Goal: Information Seeking & Learning: Learn about a topic

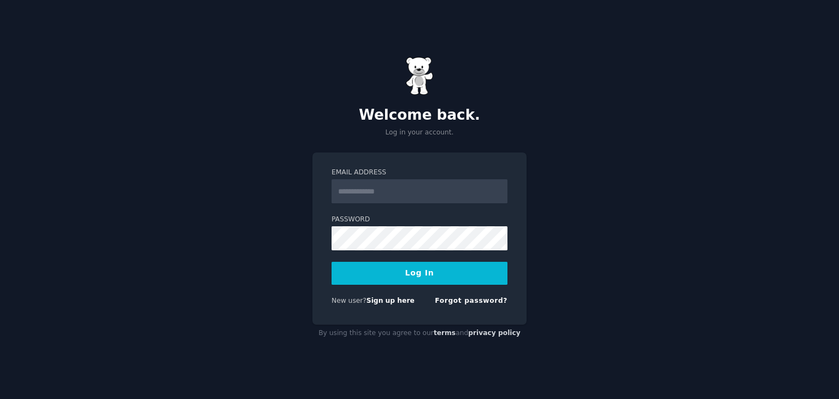
type input "**********"
click at [418, 274] on button "Log In" at bounding box center [420, 273] width 176 height 23
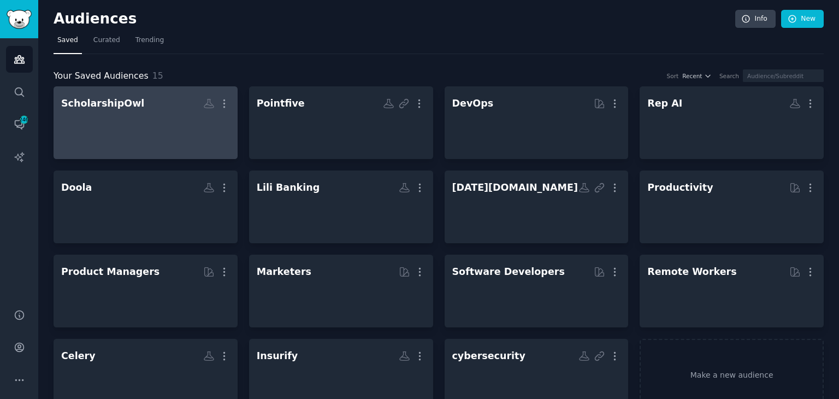
click at [150, 116] on div at bounding box center [145, 132] width 169 height 38
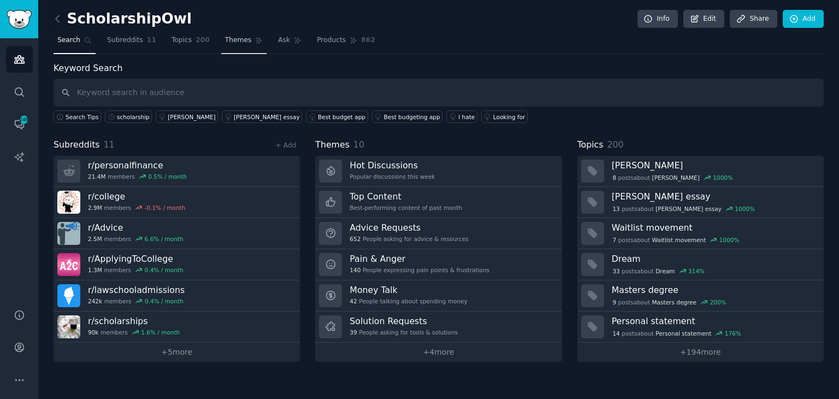
click at [231, 39] on span "Themes" at bounding box center [238, 41] width 27 height 10
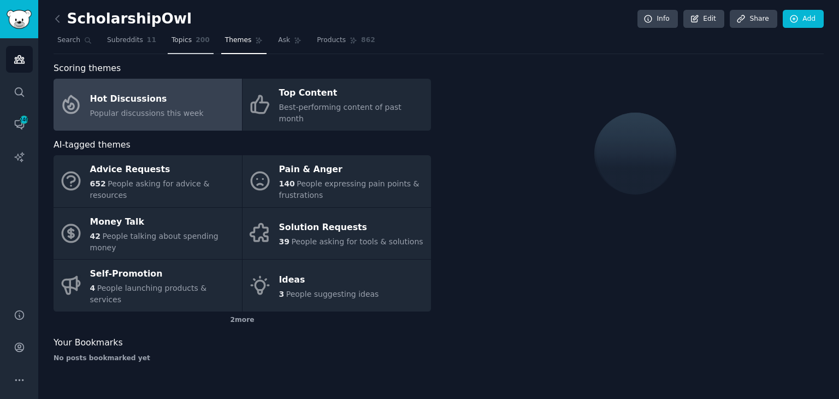
click at [196, 43] on span "200" at bounding box center [203, 41] width 14 height 10
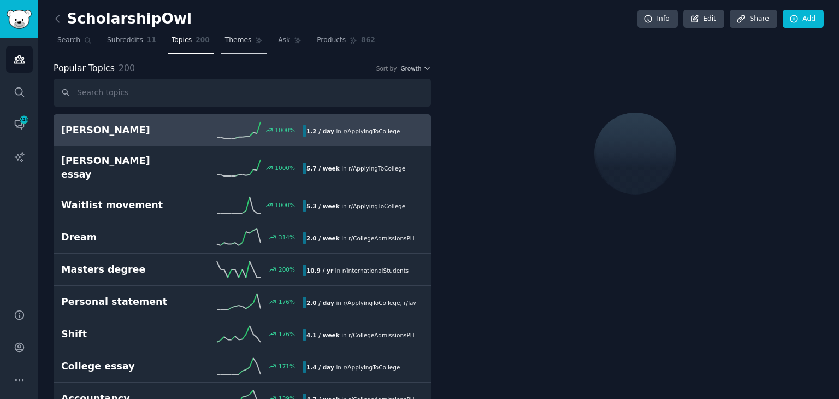
click at [225, 37] on span "Themes" at bounding box center [238, 41] width 27 height 10
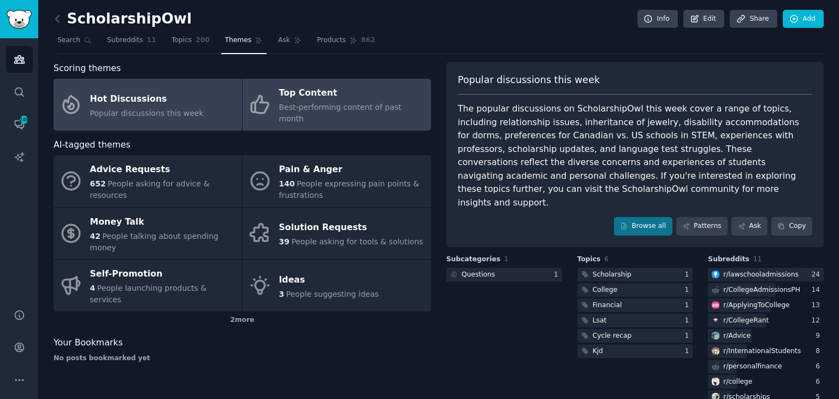
click at [364, 105] on span "Best-performing content of past month" at bounding box center [340, 113] width 122 height 20
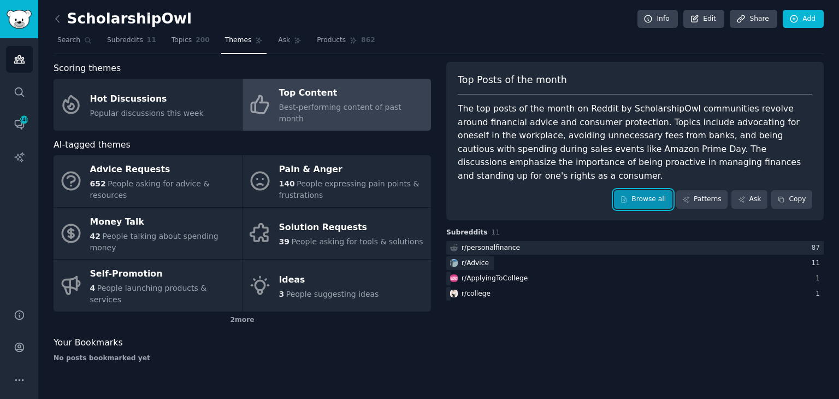
click at [642, 190] on link "Browse all" at bounding box center [643, 199] width 58 height 19
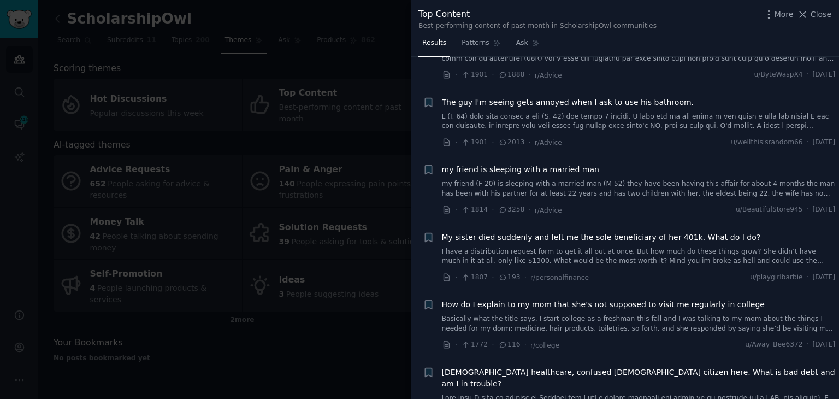
scroll to position [1475, 0]
